Goal: Obtain resource: Download file/media

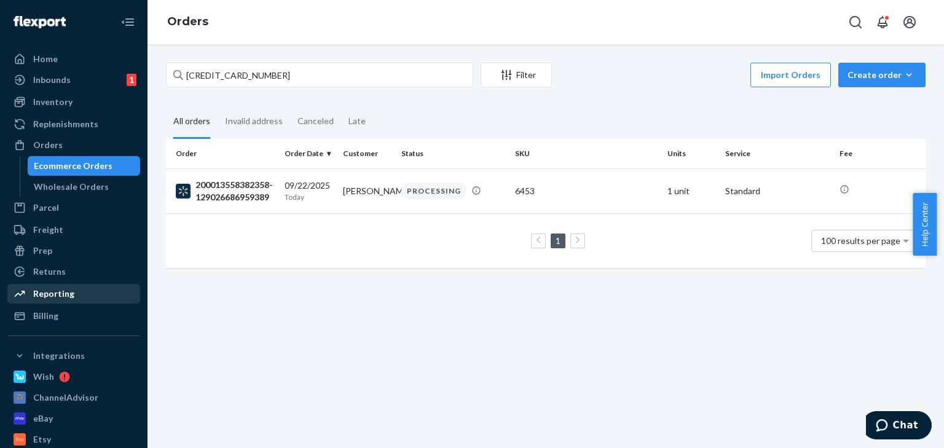
click at [66, 295] on div "Reporting" at bounding box center [53, 294] width 41 height 12
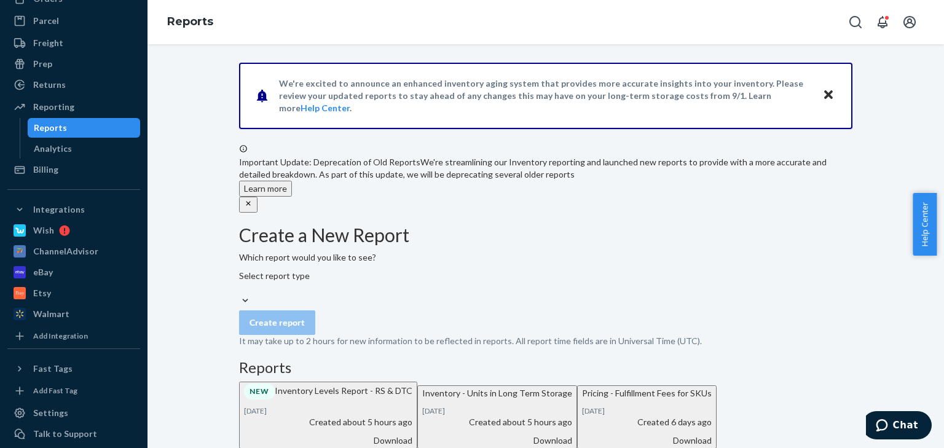
scroll to position [147, 0]
click at [286, 294] on div "Select report type" at bounding box center [545, 282] width 613 height 25
click at [240, 294] on input "Select report type" at bounding box center [239, 288] width 1 height 12
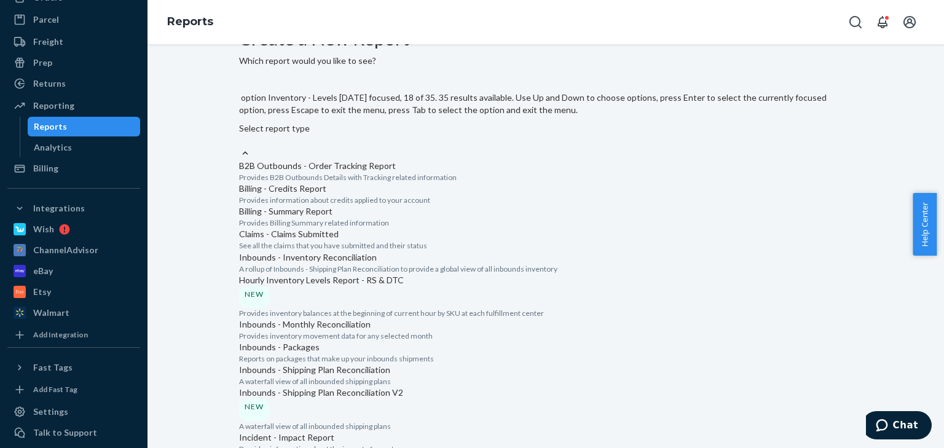
scroll to position [1032, 0]
click at [240, 147] on input "option Inventory - Units in Long Term Storage focused, 19 of 35. 35 results ava…" at bounding box center [239, 141] width 1 height 12
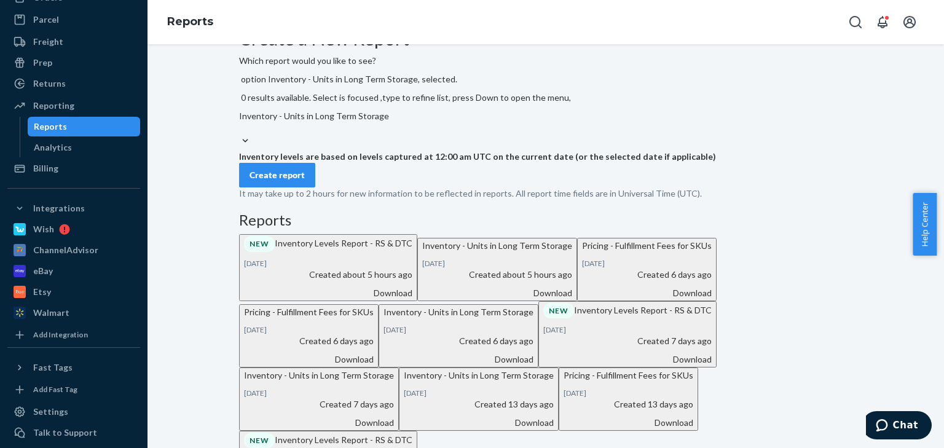
click at [293, 187] on button "Create report" at bounding box center [277, 175] width 76 height 25
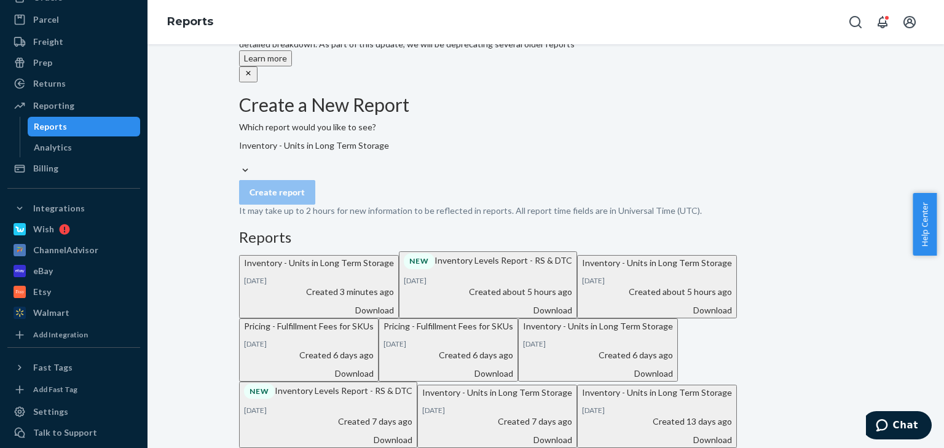
scroll to position [147, 0]
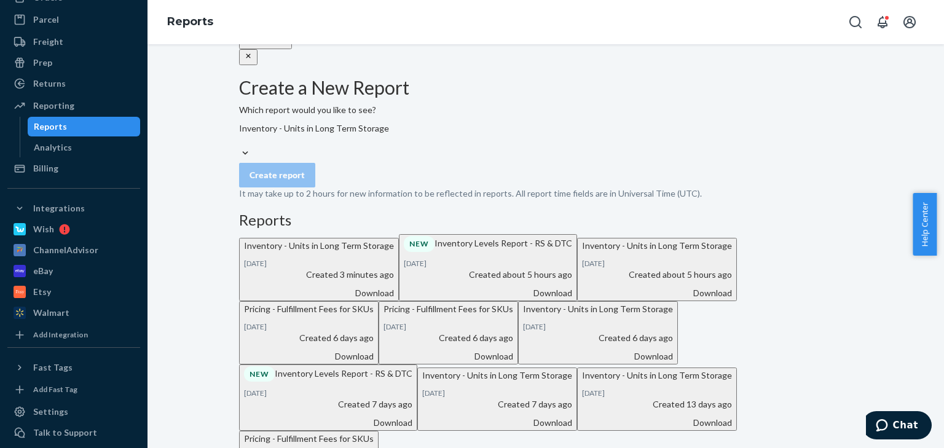
click at [435, 138] on div "Which report would you like to see? Inventory - Units in Long Term Storage" at bounding box center [545, 132] width 613 height 56
click at [433, 147] on div at bounding box center [545, 153] width 613 height 13
click at [240, 144] on input "Inventory - Units in Long Term Storage" at bounding box center [239, 141] width 1 height 12
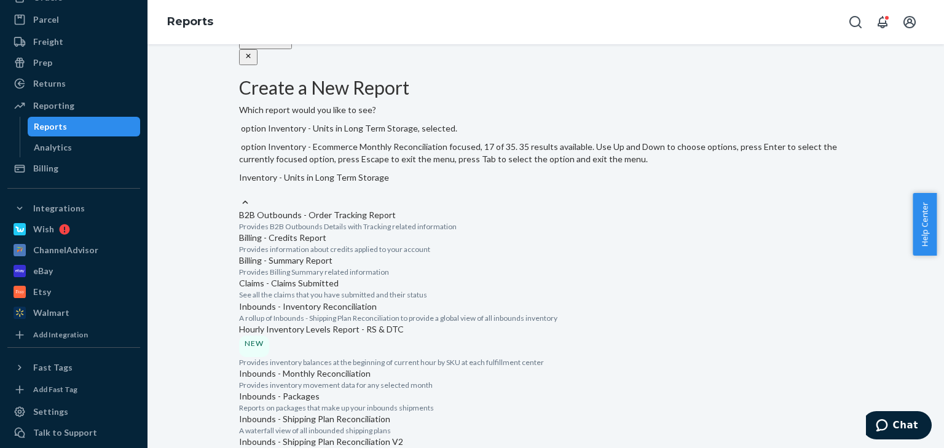
scroll to position [1355, 0]
click at [240, 196] on input "option Inventory - Units in Long Term Storage, selected. option Pricing - Fulfi…" at bounding box center [239, 190] width 1 height 12
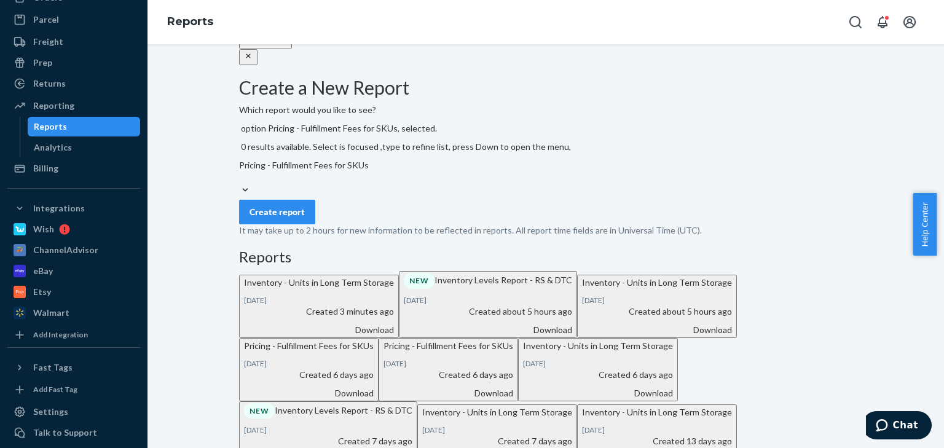
click at [309, 202] on button "Create report" at bounding box center [277, 212] width 76 height 25
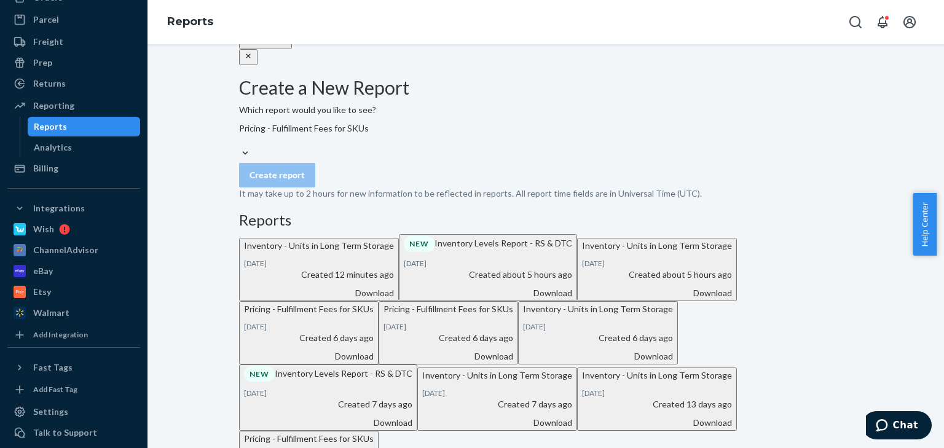
scroll to position [0, 0]
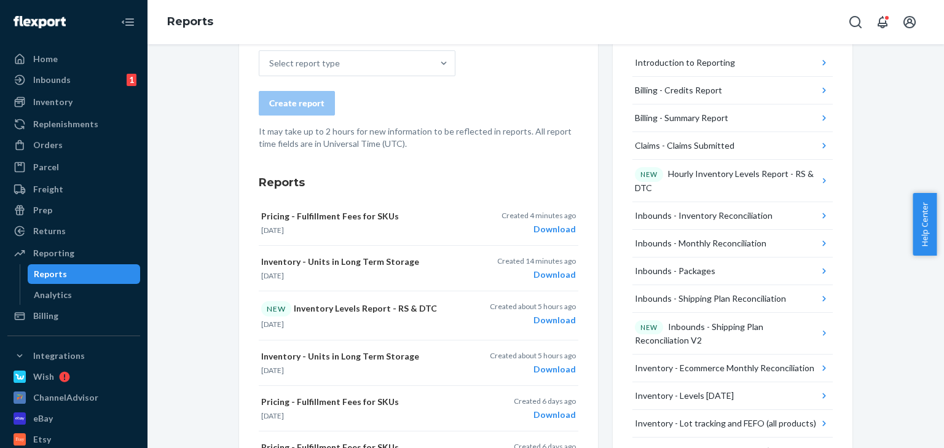
scroll to position [246, 0]
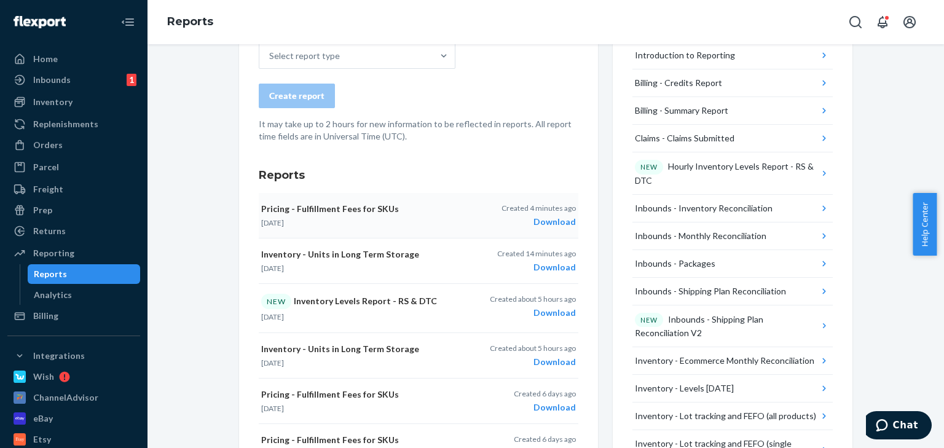
click at [550, 226] on div "Download" at bounding box center [538, 222] width 74 height 12
